Goal: Task Accomplishment & Management: Manage account settings

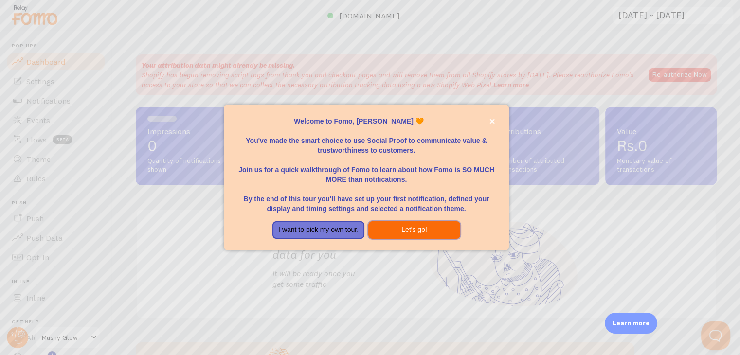
click at [393, 230] on button "Let's go!" at bounding box center [414, 230] width 92 height 18
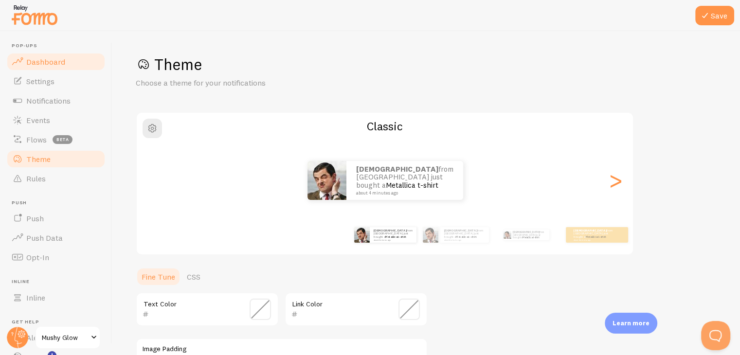
click at [66, 63] on link "Dashboard" at bounding box center [56, 61] width 100 height 19
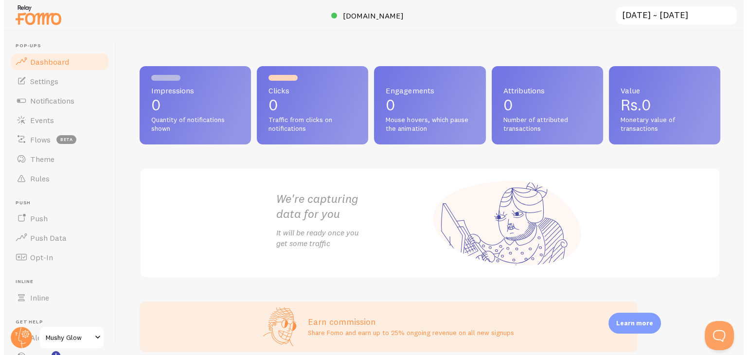
scroll to position [283, 0]
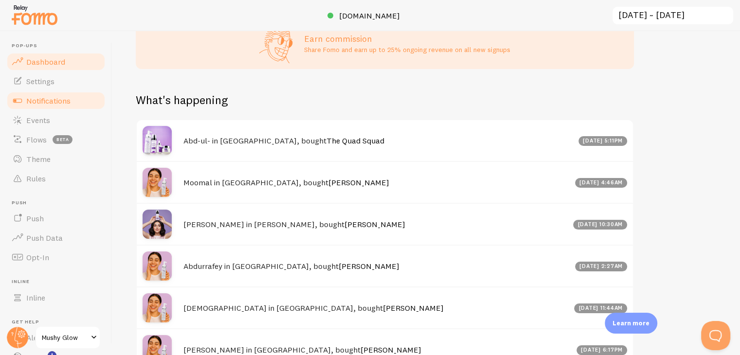
click at [57, 102] on span "Notifications" at bounding box center [48, 101] width 44 height 10
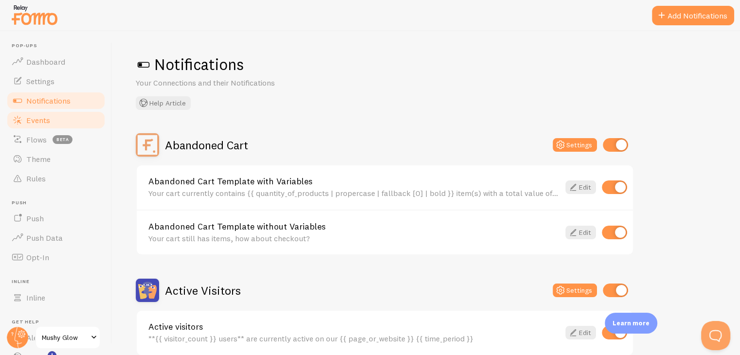
click at [56, 122] on link "Events" at bounding box center [56, 119] width 100 height 19
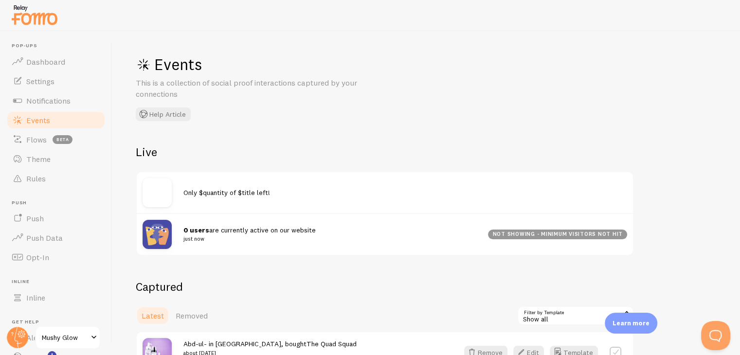
click at [417, 234] on small "just now" at bounding box center [329, 238] width 293 height 9
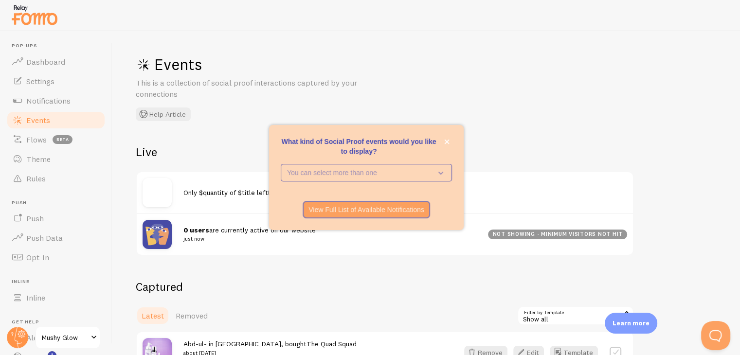
click at [447, 136] on div "What kind of Social Proof events would you like to display?" at bounding box center [366, 131] width 195 height 12
click at [447, 142] on icon "close," at bounding box center [446, 142] width 5 height 5
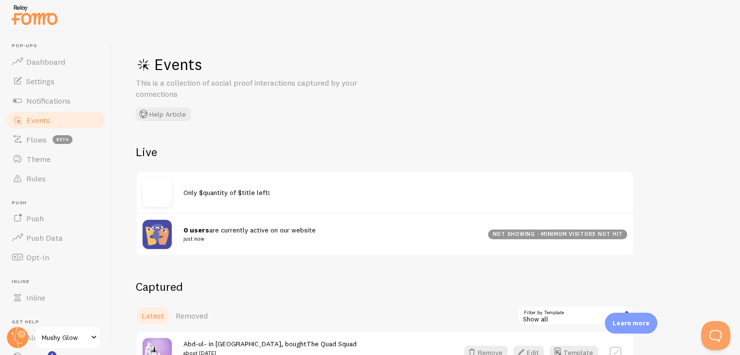
click at [251, 238] on small "just now" at bounding box center [329, 238] width 293 height 9
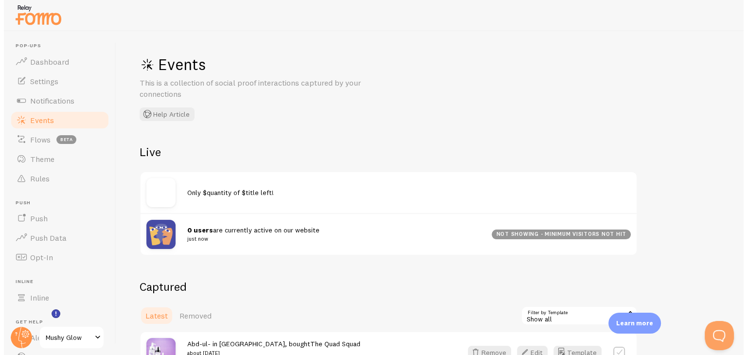
scroll to position [66, 0]
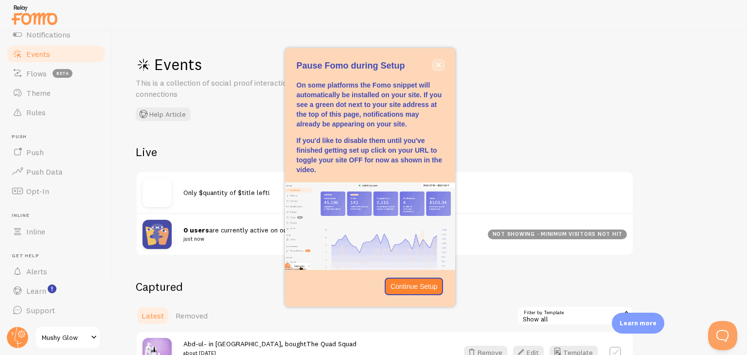
click at [438, 64] on icon "close," at bounding box center [438, 64] width 5 height 5
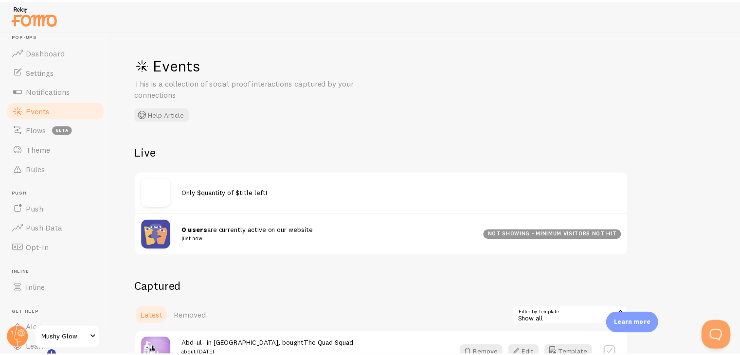
scroll to position [0, 0]
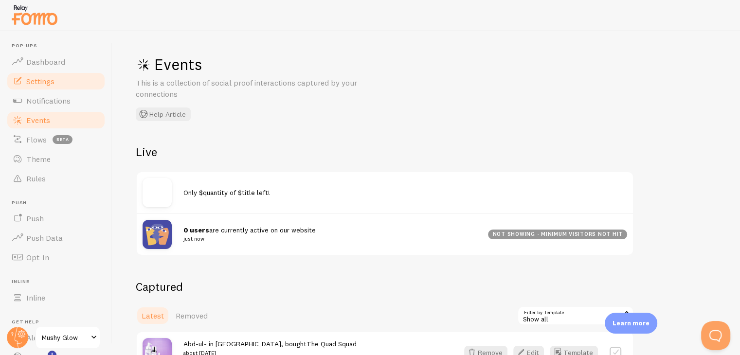
click at [64, 75] on link "Settings" at bounding box center [56, 80] width 100 height 19
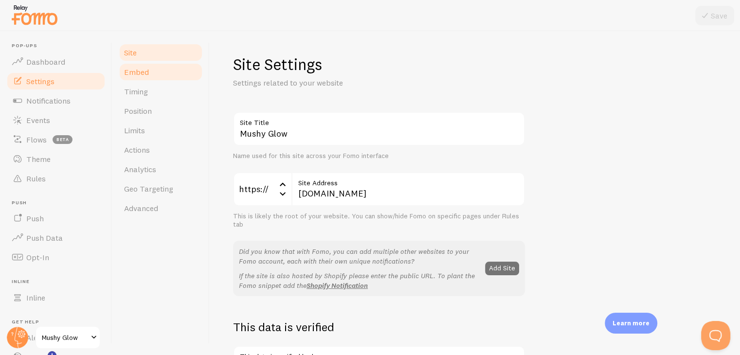
click at [187, 72] on link "Embed" at bounding box center [160, 71] width 85 height 19
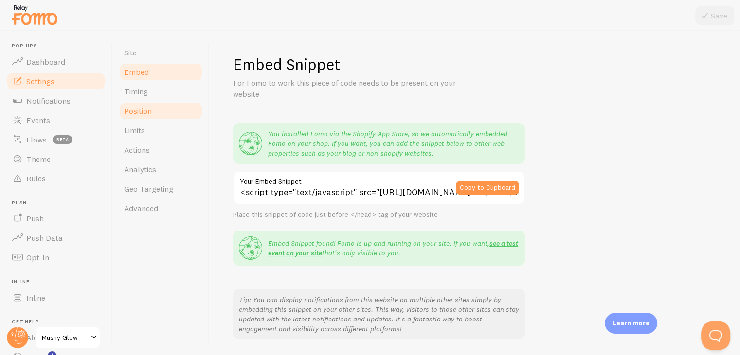
click at [148, 116] on link "Position" at bounding box center [160, 110] width 85 height 19
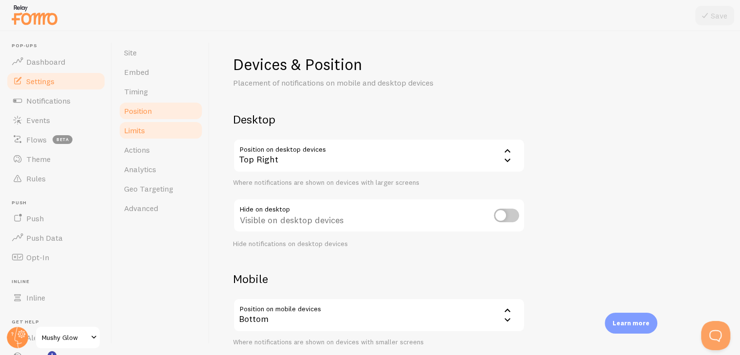
click at [143, 131] on span "Limits" at bounding box center [134, 130] width 21 height 10
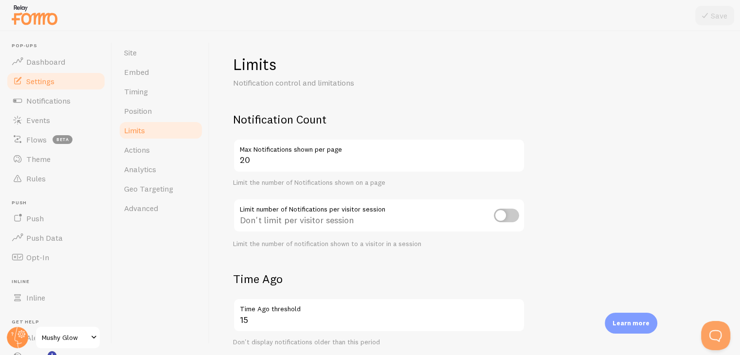
click at [512, 218] on input "checkbox" at bounding box center [506, 216] width 25 height 14
checkbox input "true"
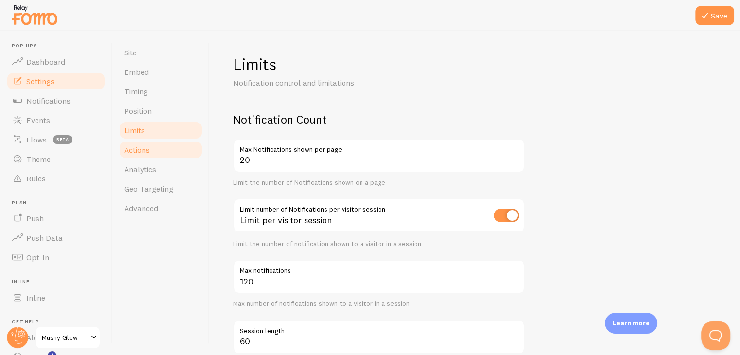
click at [163, 146] on link "Actions" at bounding box center [160, 149] width 85 height 19
click at [146, 150] on span "Actions" at bounding box center [137, 150] width 26 height 10
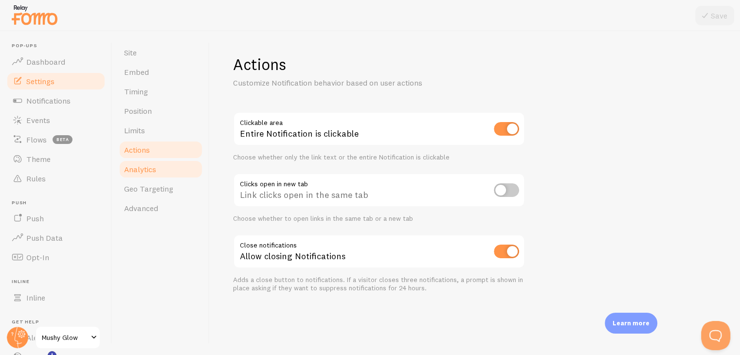
click at [160, 177] on link "Analytics" at bounding box center [160, 169] width 85 height 19
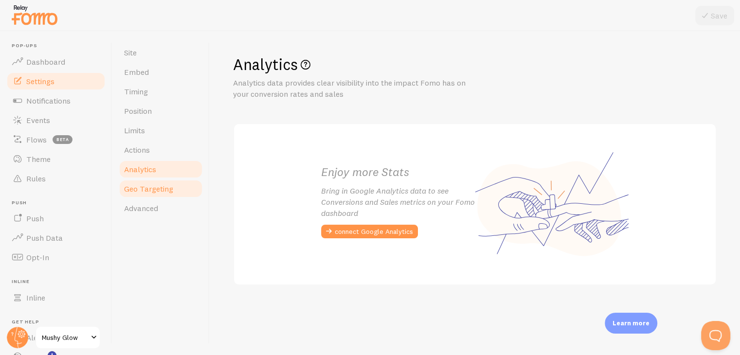
click at [158, 195] on link "Geo Targeting" at bounding box center [160, 188] width 85 height 19
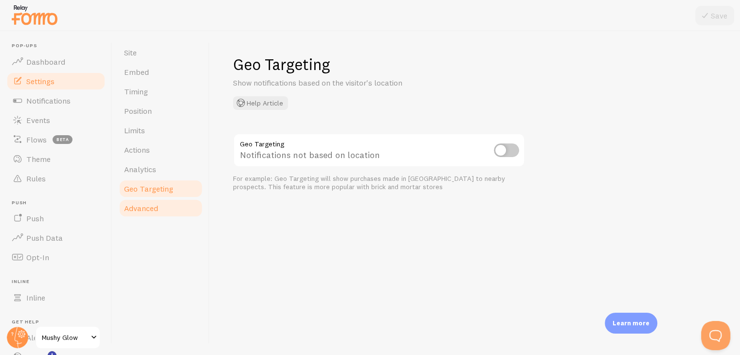
click at [156, 207] on span "Advanced" at bounding box center [141, 208] width 34 height 10
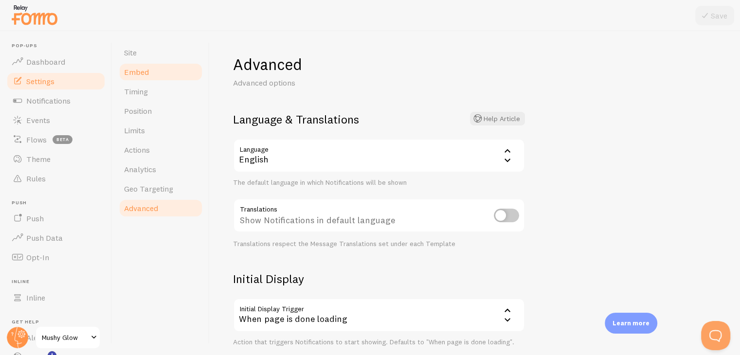
click at [144, 72] on span "Embed" at bounding box center [136, 72] width 25 height 10
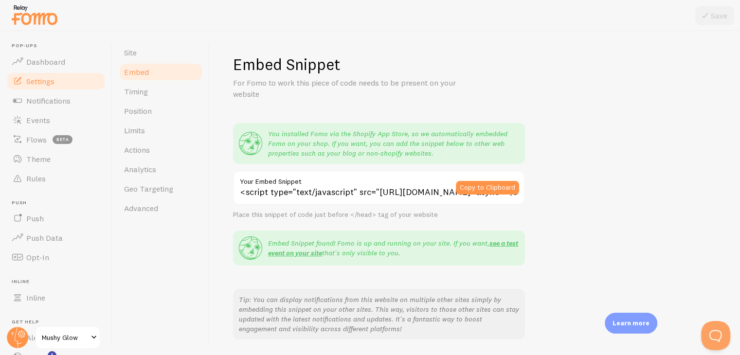
click at [27, 14] on img at bounding box center [34, 14] width 49 height 25
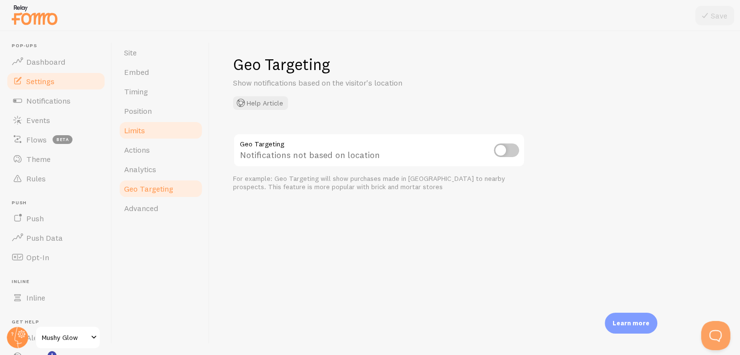
click at [148, 130] on link "Limits" at bounding box center [160, 130] width 85 height 19
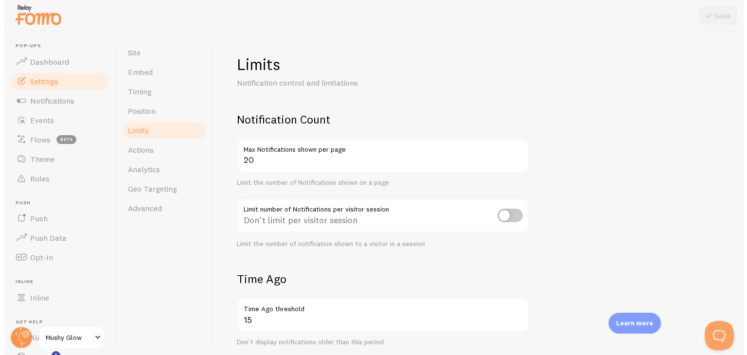
scroll to position [275, 0]
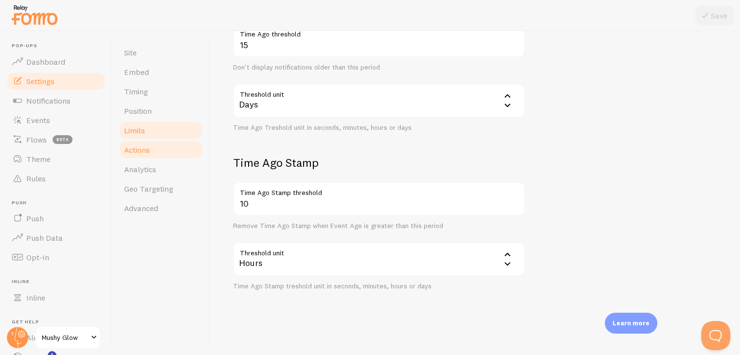
click at [152, 157] on link "Actions" at bounding box center [160, 149] width 85 height 19
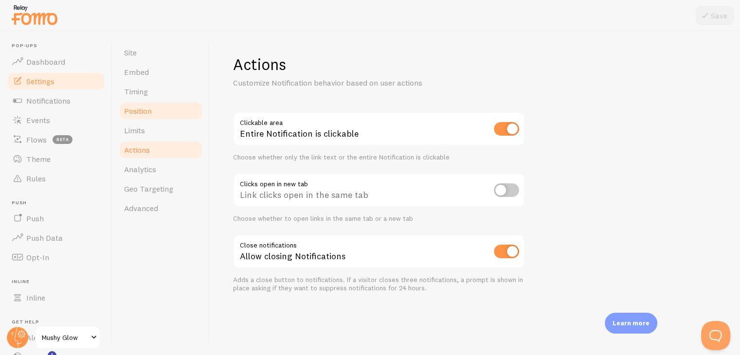
click at [142, 114] on span "Position" at bounding box center [138, 111] width 28 height 10
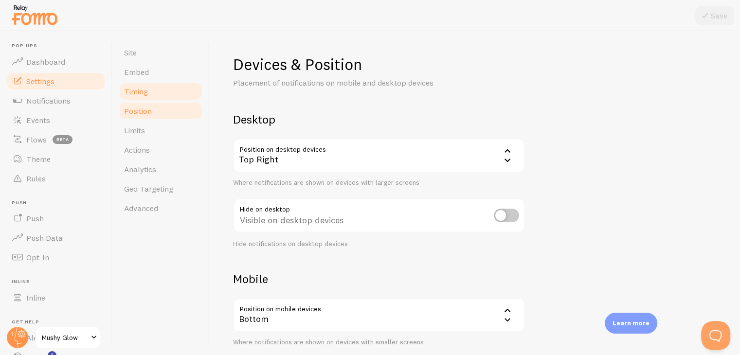
click at [171, 92] on link "Timing" at bounding box center [160, 91] width 85 height 19
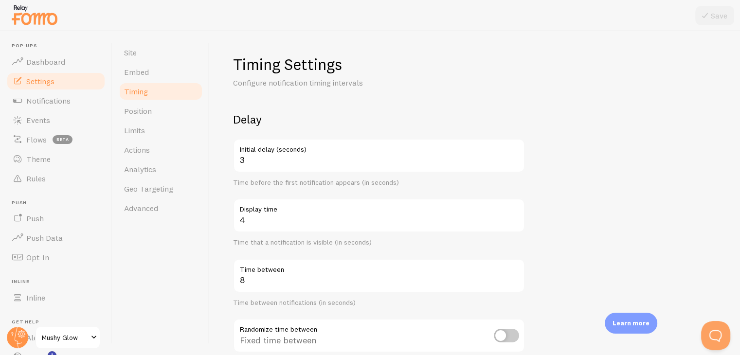
scroll to position [220, 0]
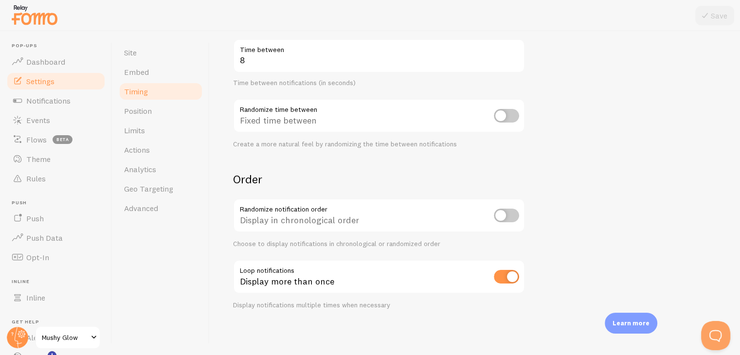
click at [554, 191] on form "Delay 3 Initial delay (seconds) Time before the first notification appears (in …" at bounding box center [474, 100] width 483 height 417
click at [165, 71] on link "Embed" at bounding box center [160, 71] width 85 height 19
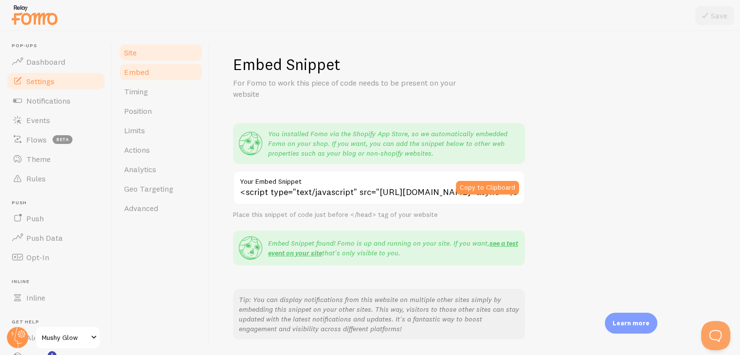
click at [151, 50] on link "Site" at bounding box center [160, 52] width 85 height 19
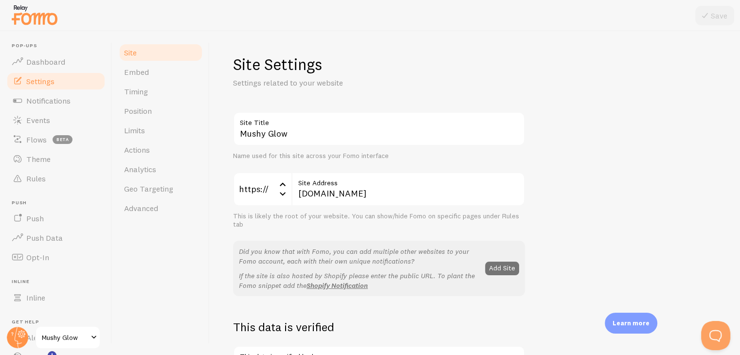
click at [731, 295] on div "Site Settings Settings related to your website Mushy Glow Site Title Name used …" at bounding box center [475, 193] width 530 height 324
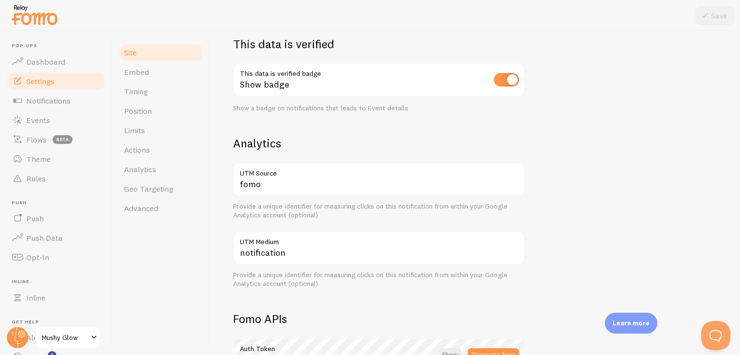
scroll to position [562, 0]
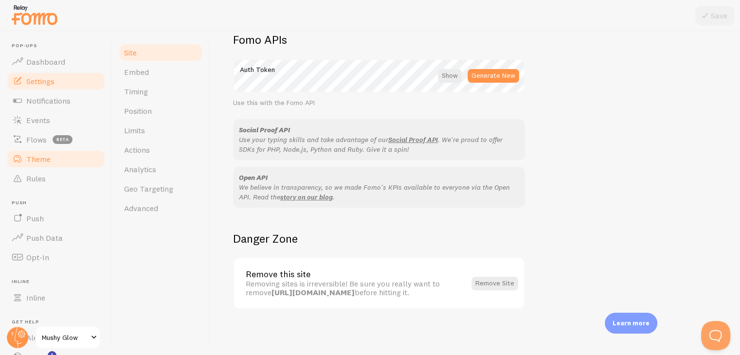
click at [49, 152] on link "Theme" at bounding box center [56, 158] width 100 height 19
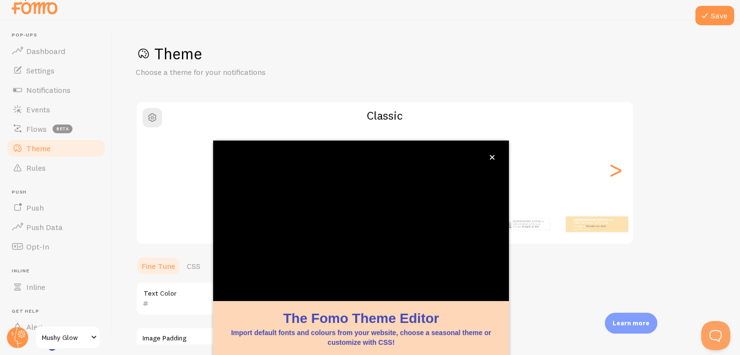
scroll to position [83, 0]
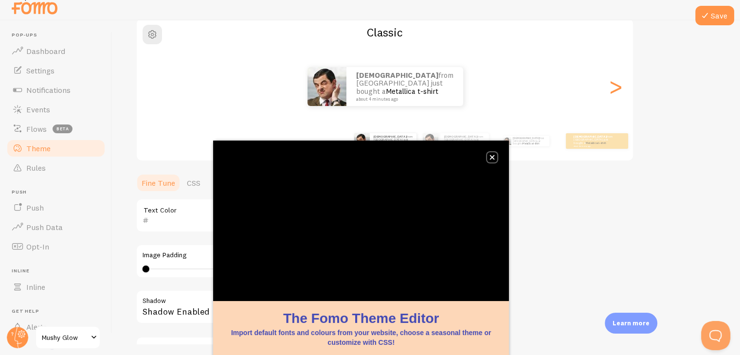
click at [494, 162] on button "close," at bounding box center [492, 157] width 10 height 10
click at [495, 162] on button "close," at bounding box center [492, 157] width 10 height 10
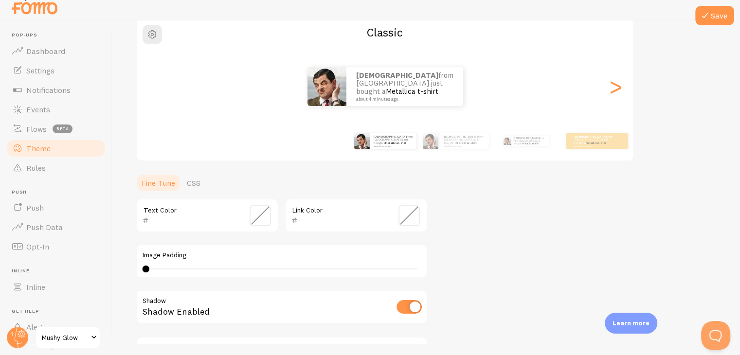
scroll to position [207, 0]
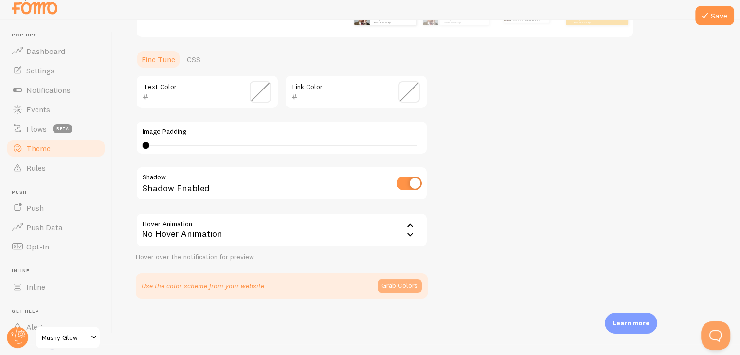
click at [393, 283] on button "Grab Colors" at bounding box center [399, 286] width 44 height 14
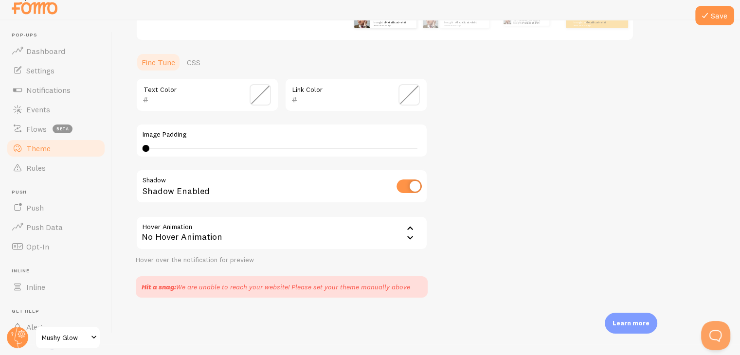
scroll to position [203, 0]
click at [42, 124] on span "Flows" at bounding box center [36, 129] width 20 height 10
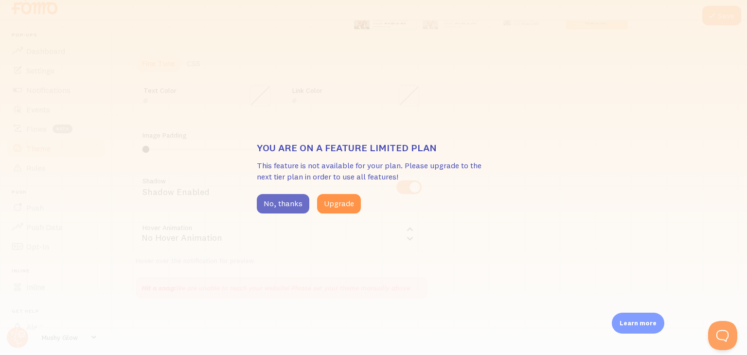
click at [280, 212] on button "No, thanks" at bounding box center [283, 203] width 53 height 19
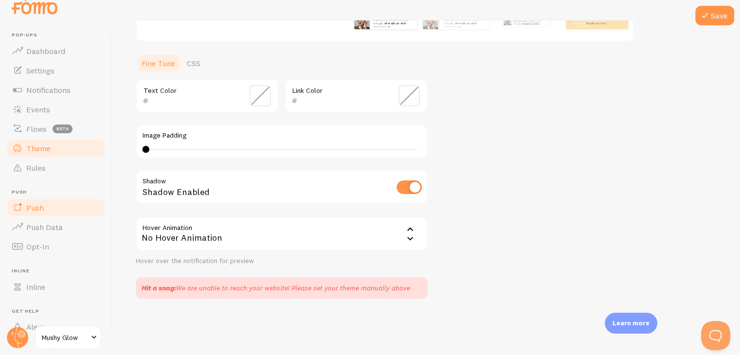
click at [69, 207] on link "Push" at bounding box center [56, 207] width 100 height 19
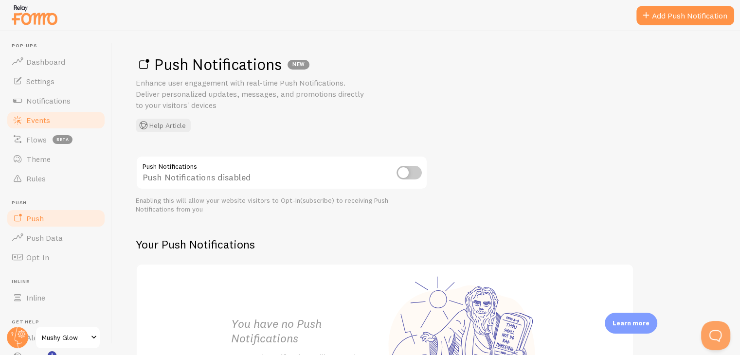
click at [54, 114] on link "Events" at bounding box center [56, 119] width 100 height 19
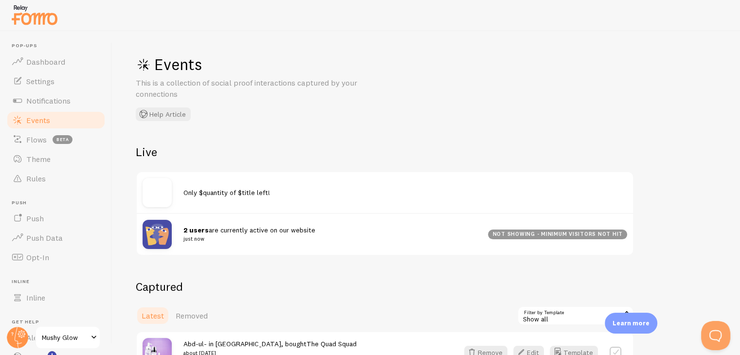
click at [412, 231] on div "2 users are currently active on our website just now" at bounding box center [335, 234] width 304 height 18
click at [228, 195] on span "Only $quantity of $title left!" at bounding box center [226, 192] width 87 height 9
click at [192, 238] on small "just now" at bounding box center [329, 238] width 293 height 9
click at [231, 193] on span "Only $quantity of $title left!" at bounding box center [226, 192] width 87 height 9
click at [41, 104] on span "Notifications" at bounding box center [48, 101] width 44 height 10
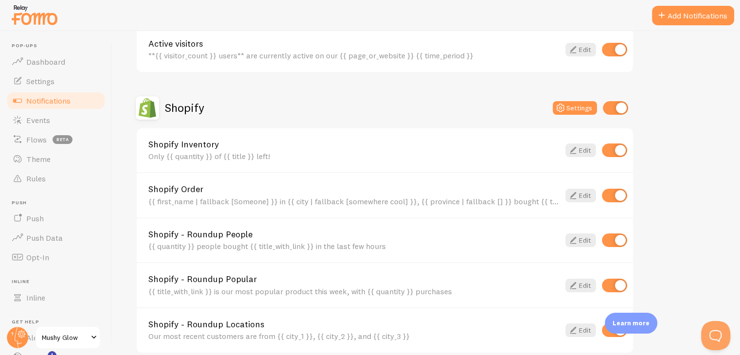
scroll to position [426, 0]
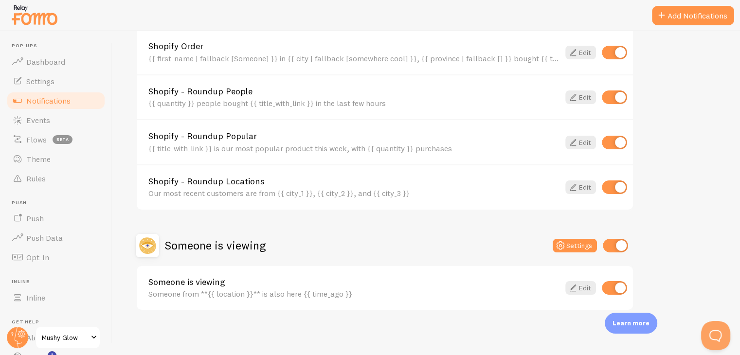
click at [615, 283] on input "checkbox" at bounding box center [614, 288] width 25 height 14
checkbox input "false"
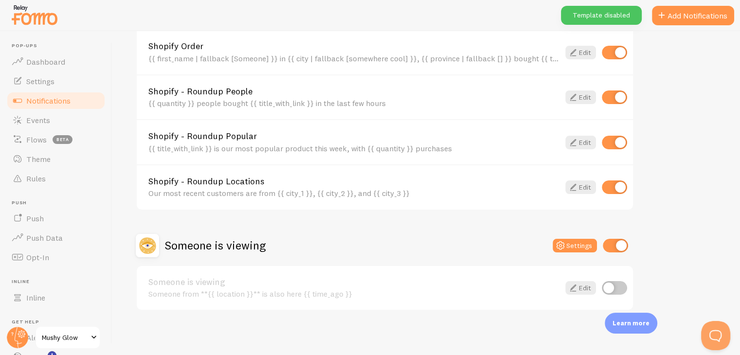
click at [613, 244] on input "checkbox" at bounding box center [615, 246] width 25 height 14
checkbox input "false"
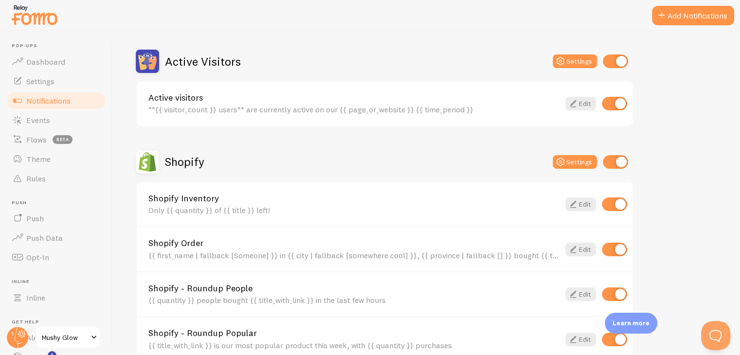
scroll to position [225, 0]
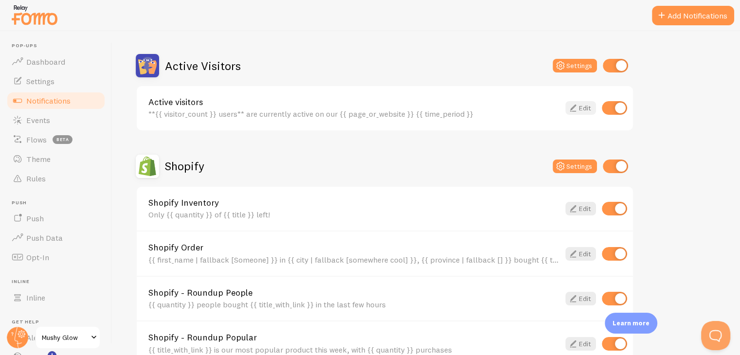
click at [583, 106] on link "Edit" at bounding box center [580, 108] width 31 height 14
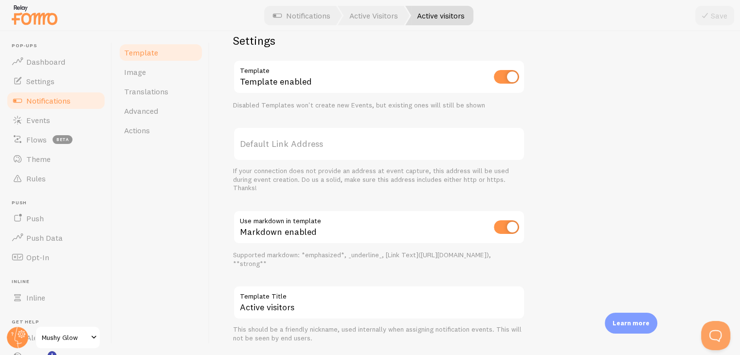
scroll to position [347, 0]
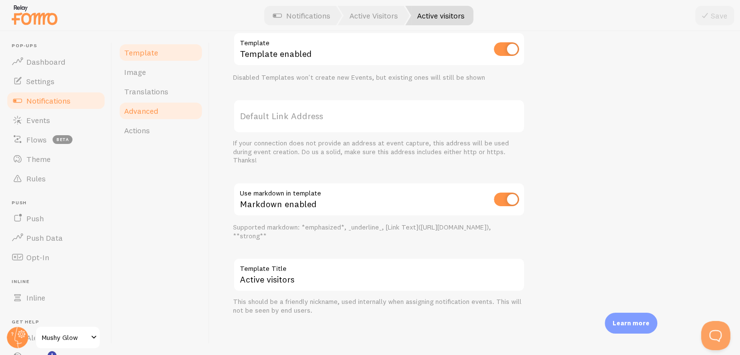
click at [178, 112] on link "Advanced" at bounding box center [160, 110] width 85 height 19
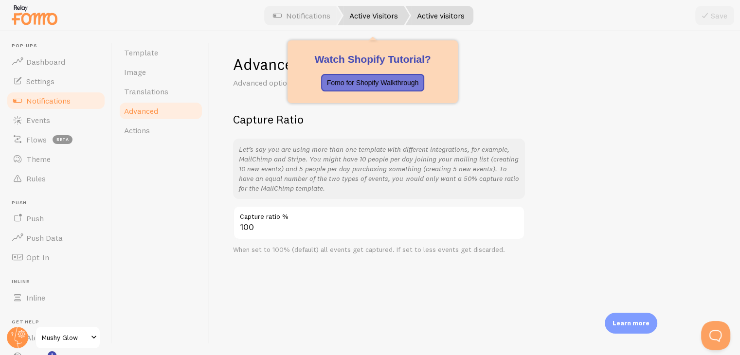
click at [371, 12] on link "Active Visitors" at bounding box center [374, 15] width 72 height 19
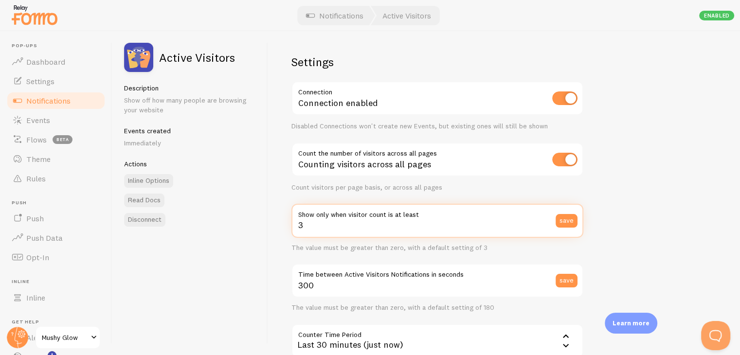
click at [408, 232] on input "3" at bounding box center [437, 221] width 292 height 34
type input "1"
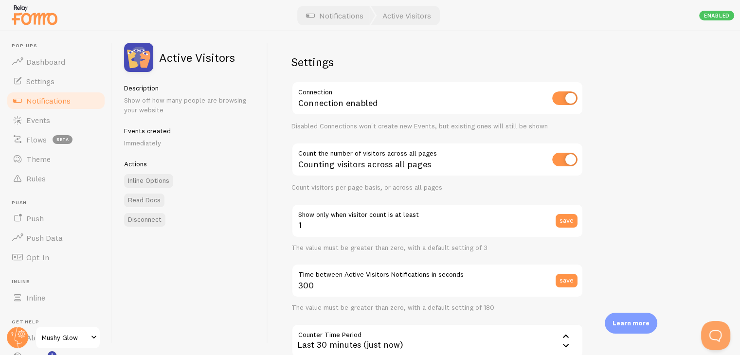
click at [709, 14] on div "Enabled" at bounding box center [716, 16] width 35 height 10
